Goal: Task Accomplishment & Management: Manage account settings

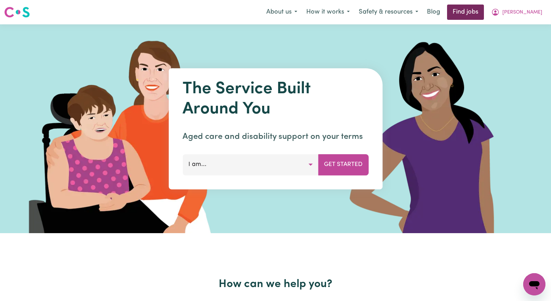
click at [356, 14] on link "Find jobs" at bounding box center [465, 12] width 37 height 15
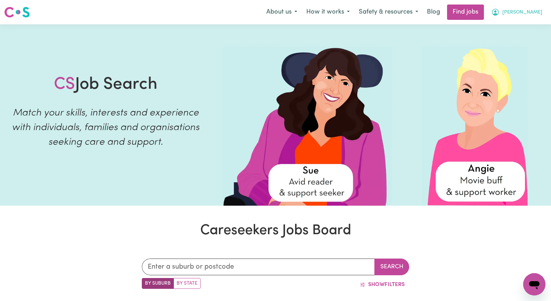
click at [356, 15] on button "[PERSON_NAME]" at bounding box center [517, 12] width 60 height 15
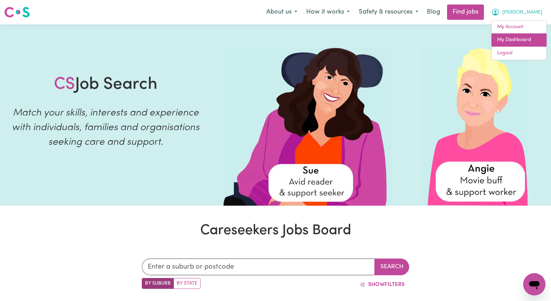
click at [356, 42] on link "My Dashboard" at bounding box center [519, 39] width 55 height 13
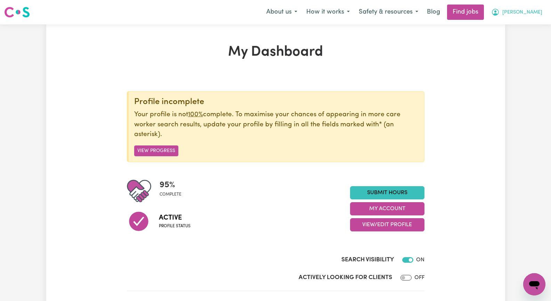
click at [356, 12] on span "[PERSON_NAME]" at bounding box center [522, 13] width 40 height 8
click at [356, 27] on link "My Account" at bounding box center [519, 27] width 55 height 13
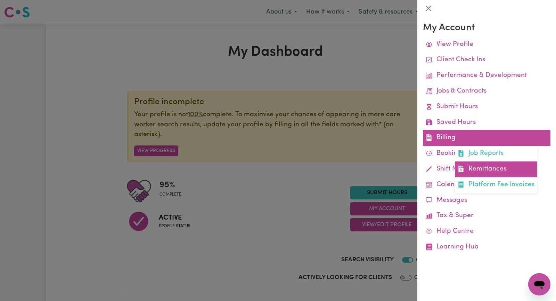
click at [356, 167] on link "Remittances" at bounding box center [496, 169] width 82 height 16
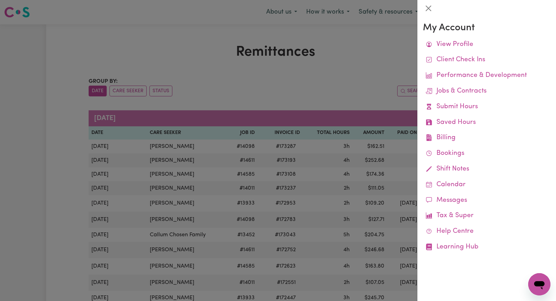
click at [356, 53] on div at bounding box center [278, 150] width 556 height 301
